Goal: Information Seeking & Learning: Learn about a topic

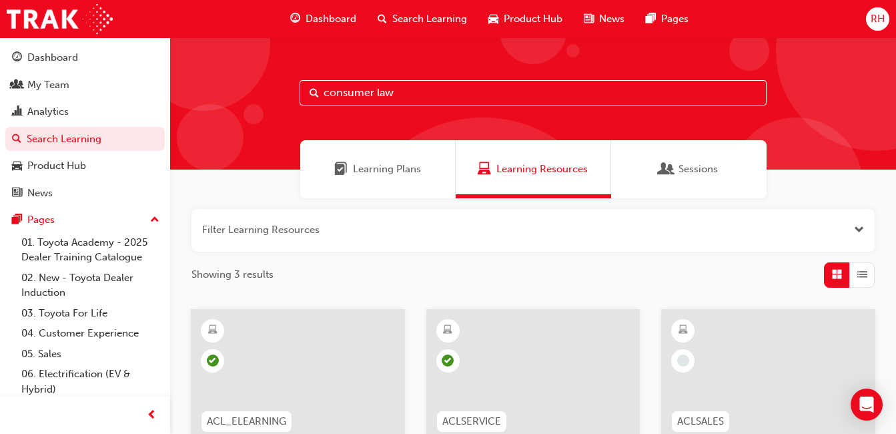
click at [425, 93] on input "consumer law" at bounding box center [533, 92] width 467 height 25
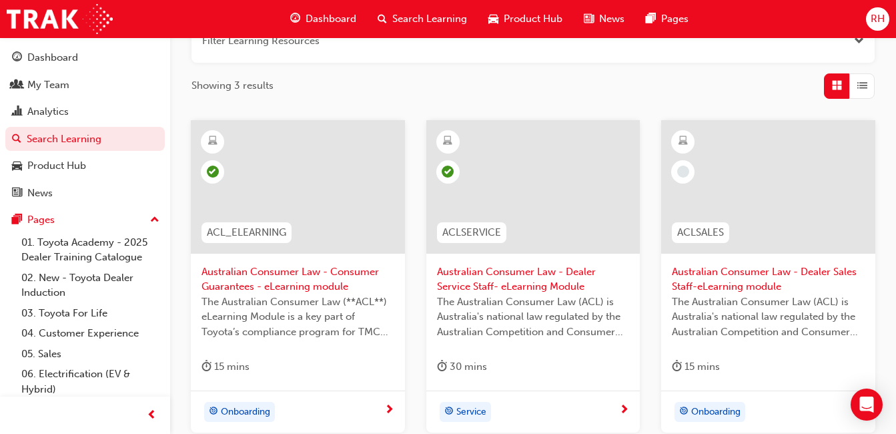
scroll to position [238, 0]
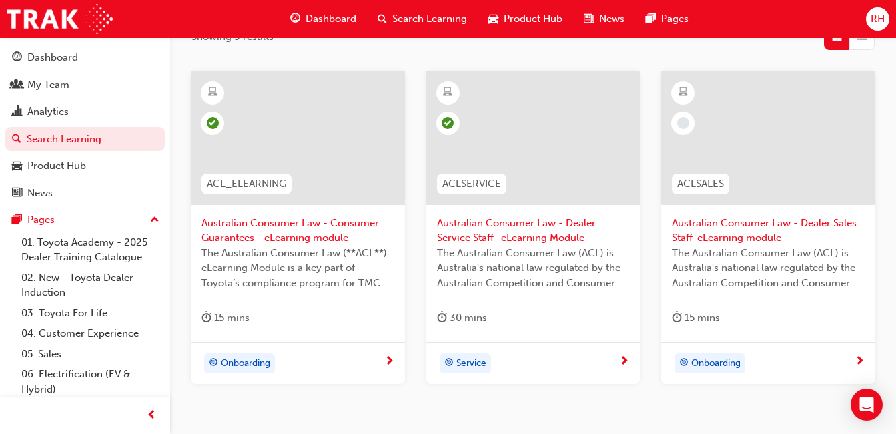
click at [286, 244] on span "Australian Consumer Law - Consumer Guarantees - eLearning module" at bounding box center [298, 231] width 193 height 30
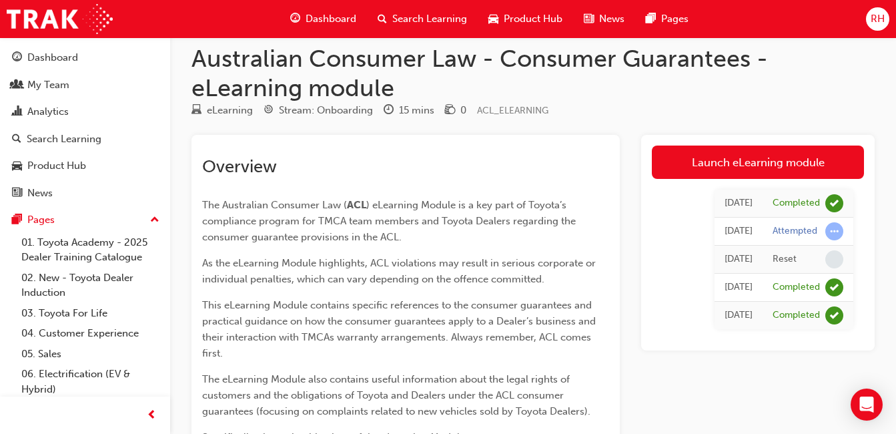
scroll to position [13, 0]
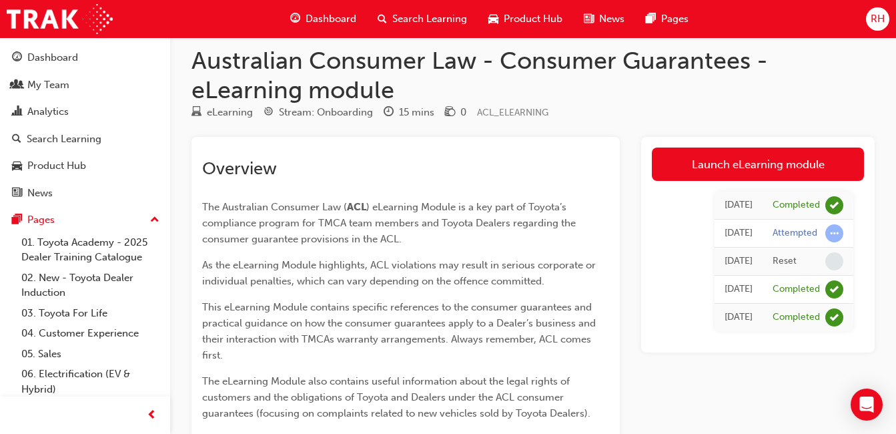
click at [879, 17] on span "RH" at bounding box center [878, 18] width 14 height 15
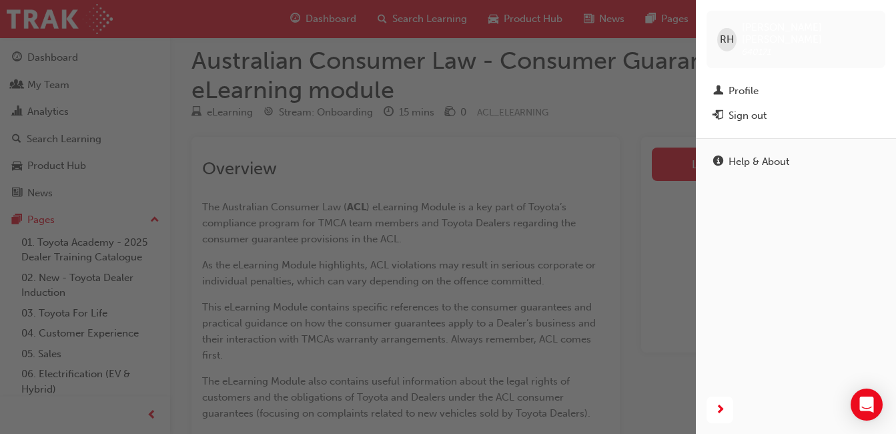
click at [734, 37] on span "RH" at bounding box center [727, 39] width 14 height 15
